Goal: Information Seeking & Learning: Learn about a topic

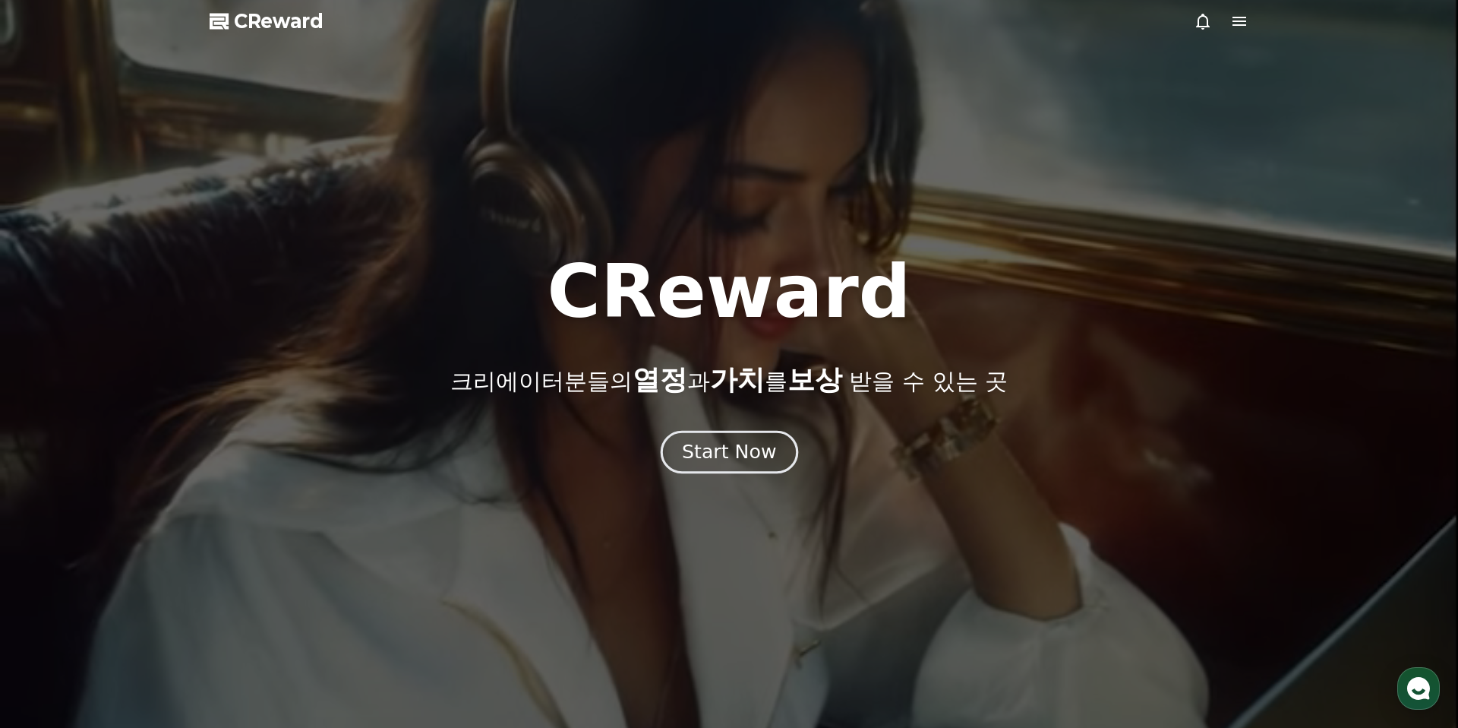
click at [771, 446] on button "Start Now" at bounding box center [728, 452] width 137 height 43
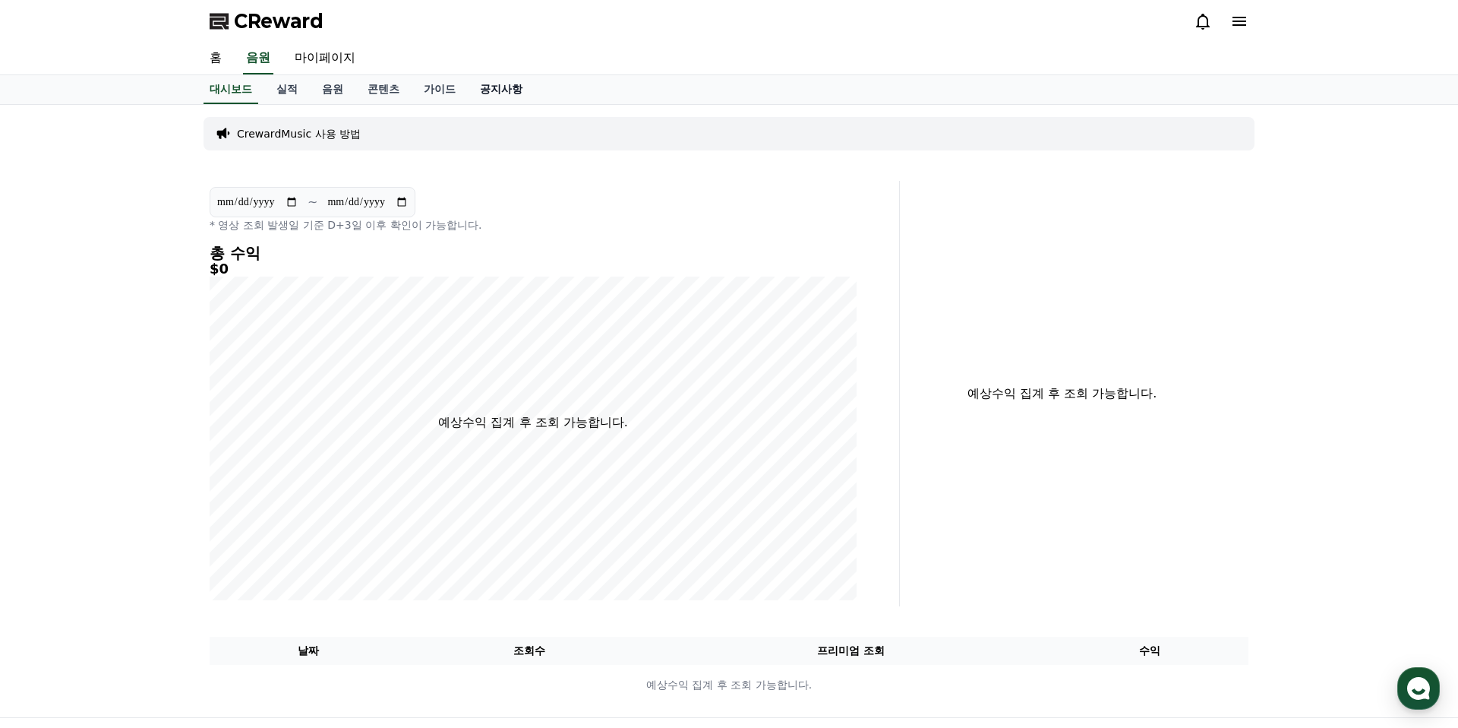
click at [487, 85] on link "공지사항" at bounding box center [501, 89] width 67 height 29
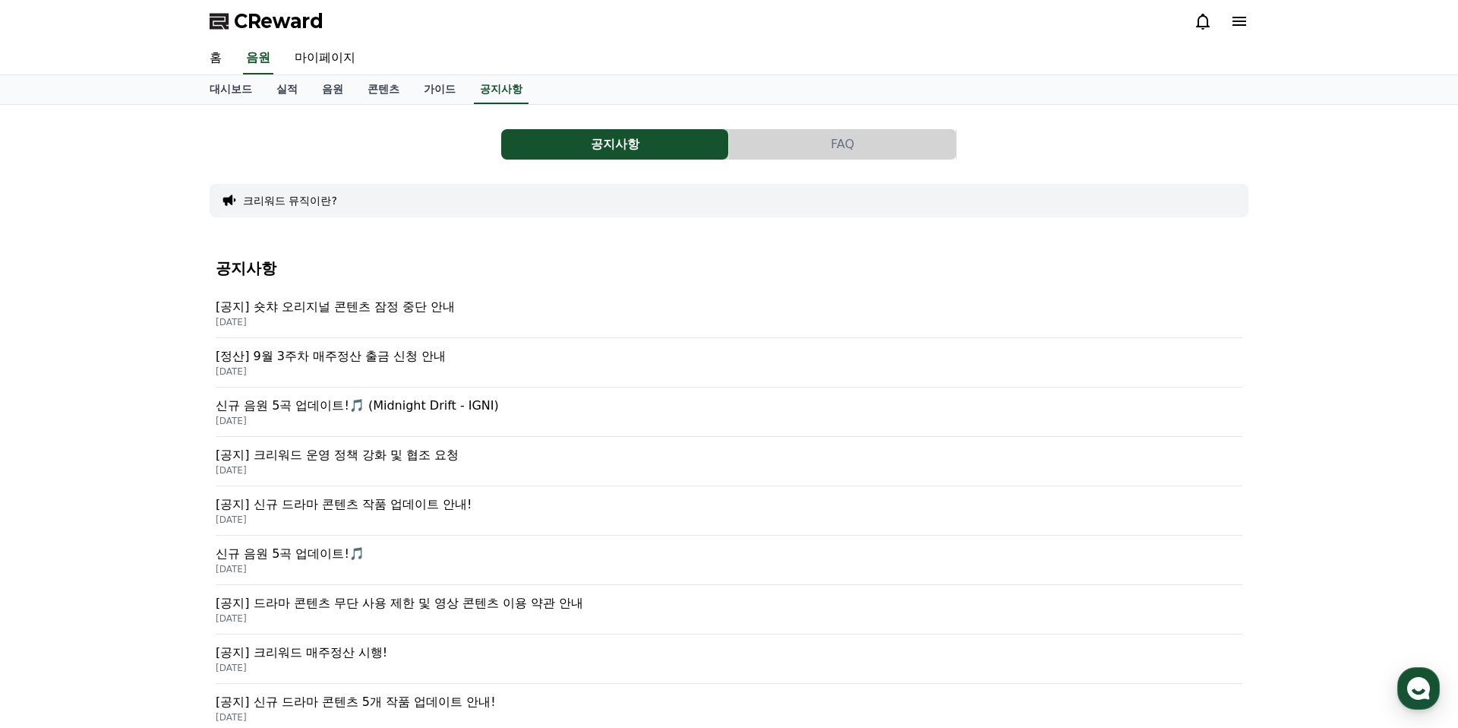
click at [327, 305] on p "[공지] 숏챠 오리지널 콘텐츠 잠정 중단 안내" at bounding box center [729, 307] width 1027 height 18
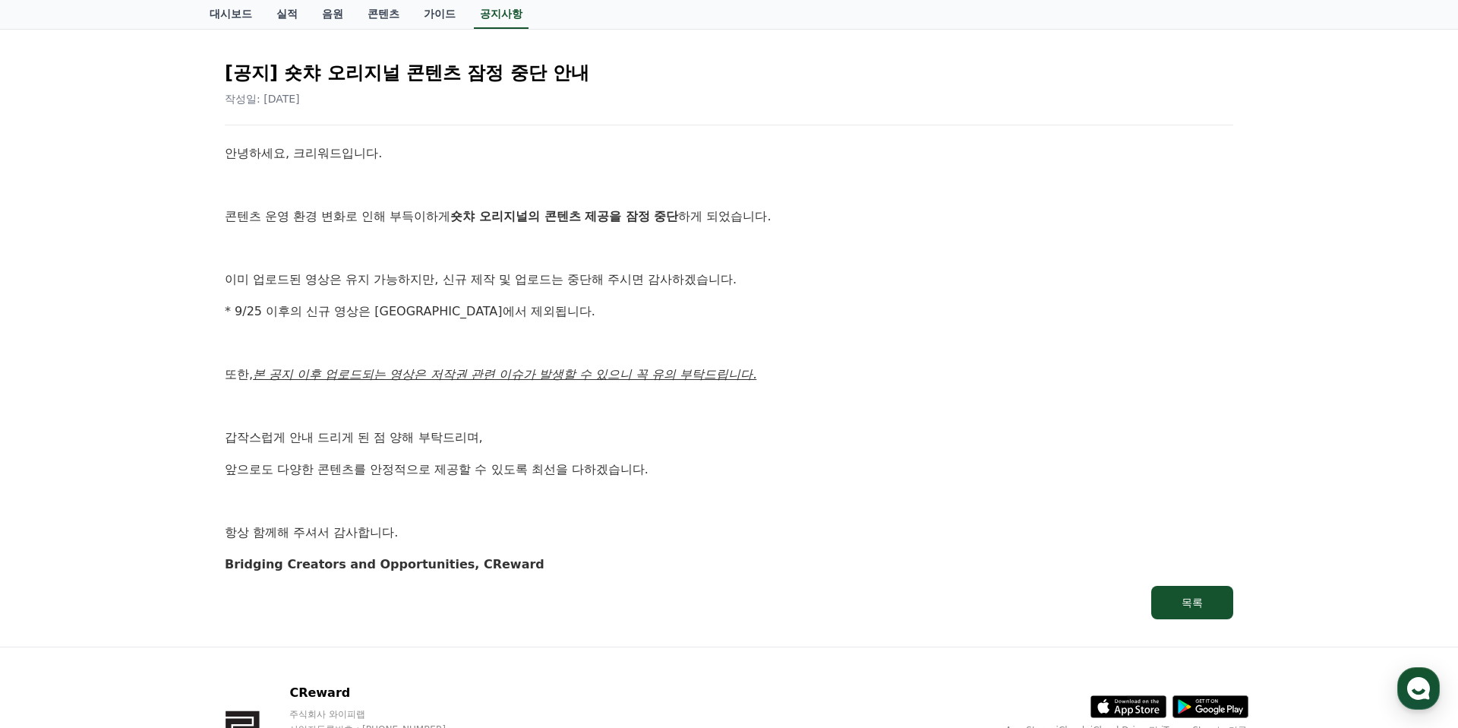
scroll to position [156, 0]
